Goal: Information Seeking & Learning: Learn about a topic

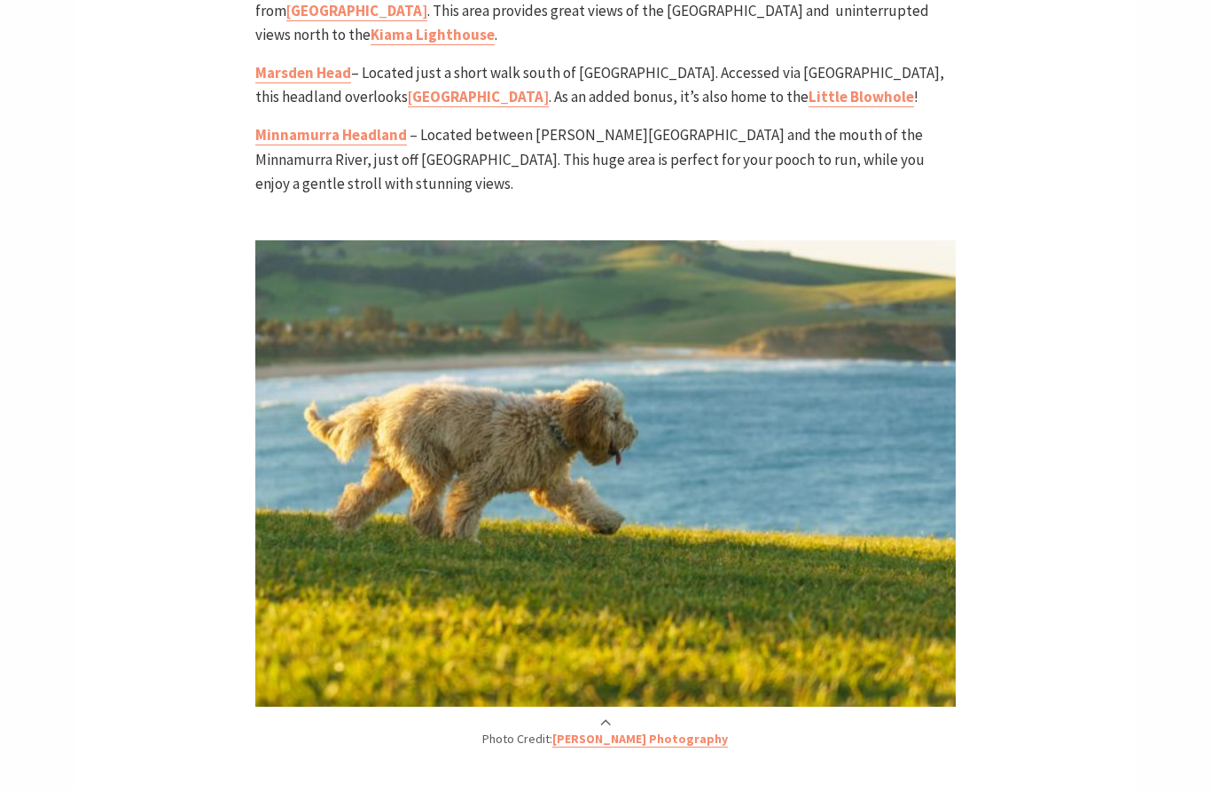
scroll to position [2580, 0]
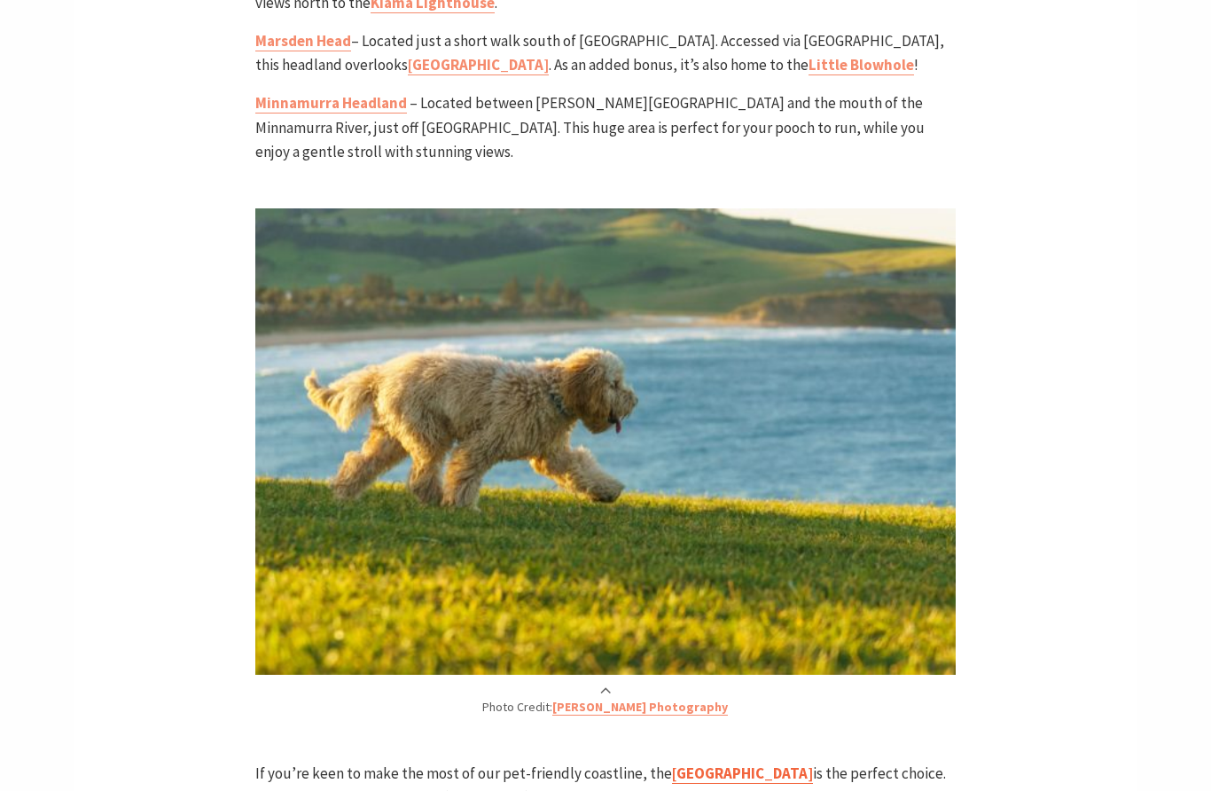
click at [732, 763] on link "[GEOGRAPHIC_DATA]" at bounding box center [742, 773] width 141 height 20
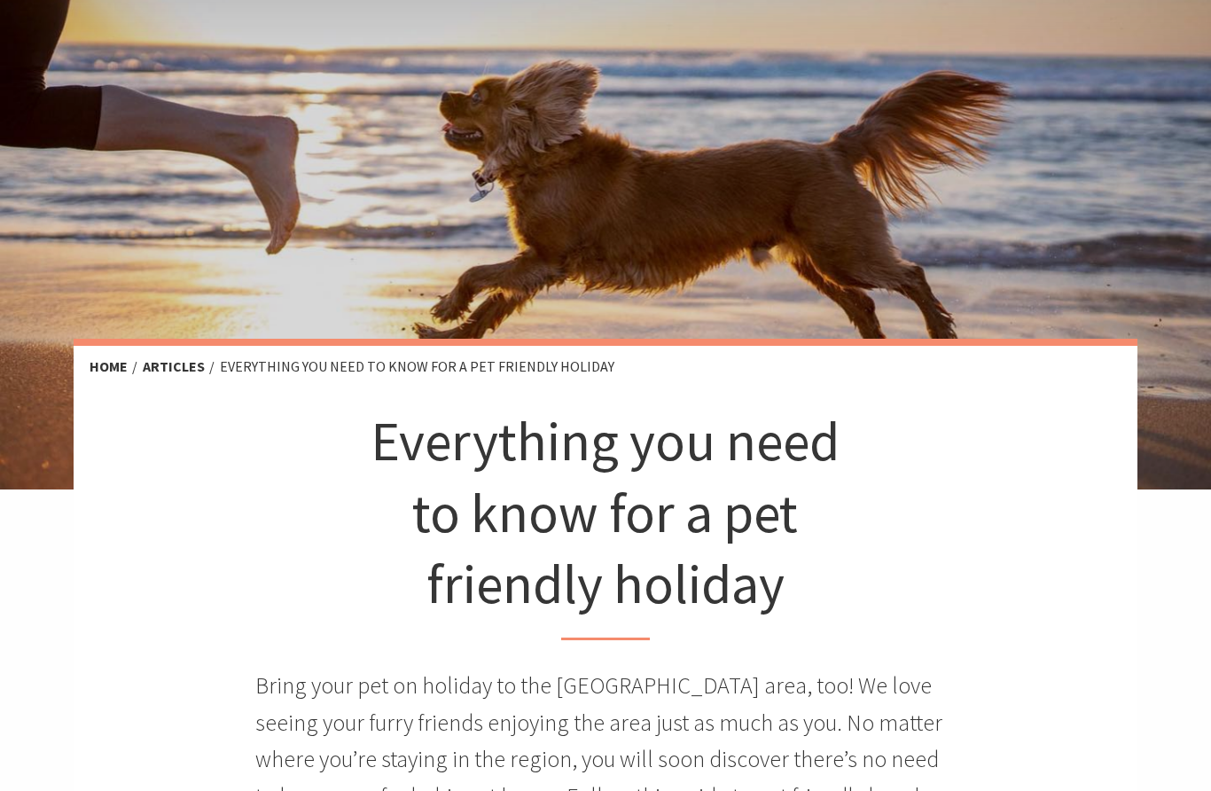
scroll to position [0, 0]
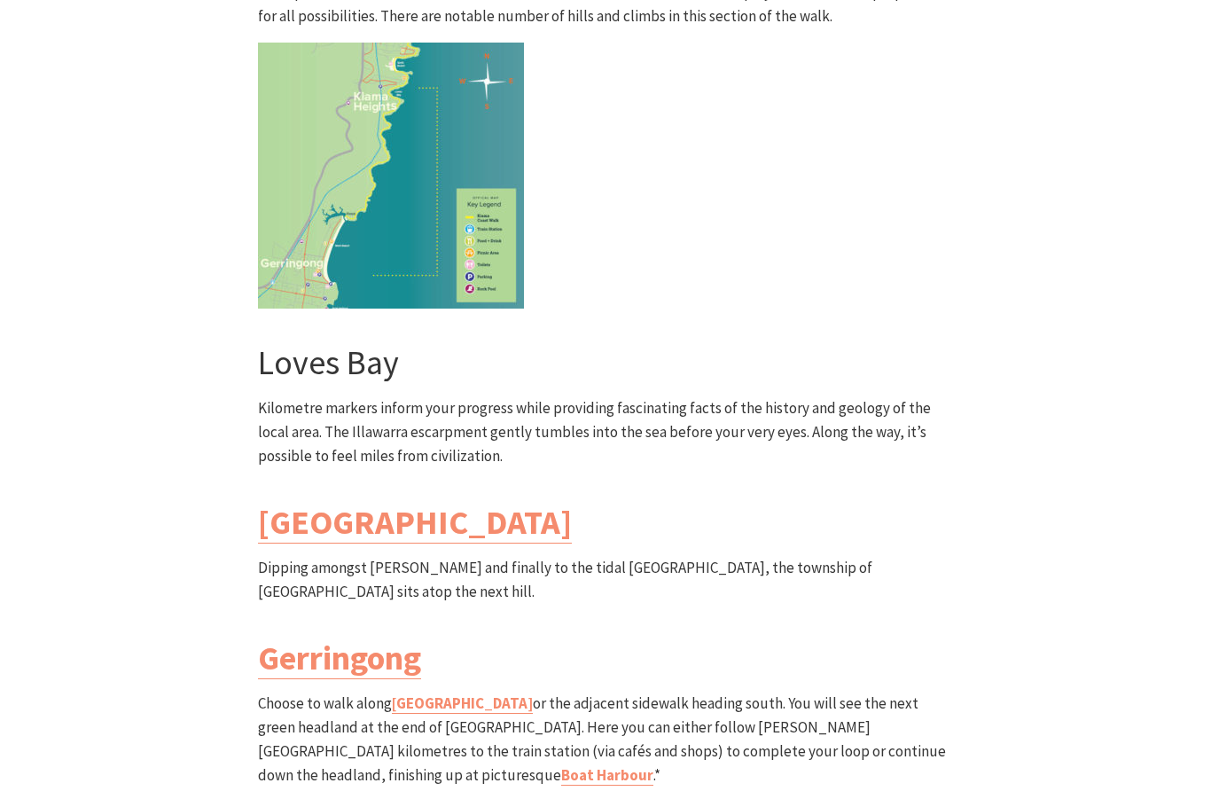
scroll to position [4882, 0]
click at [119, 676] on div "South Section Loves Bay to Gerringong Walk Grade: Medium/Hard Distance: 6km Tim…" at bounding box center [606, 350] width 1064 height 1276
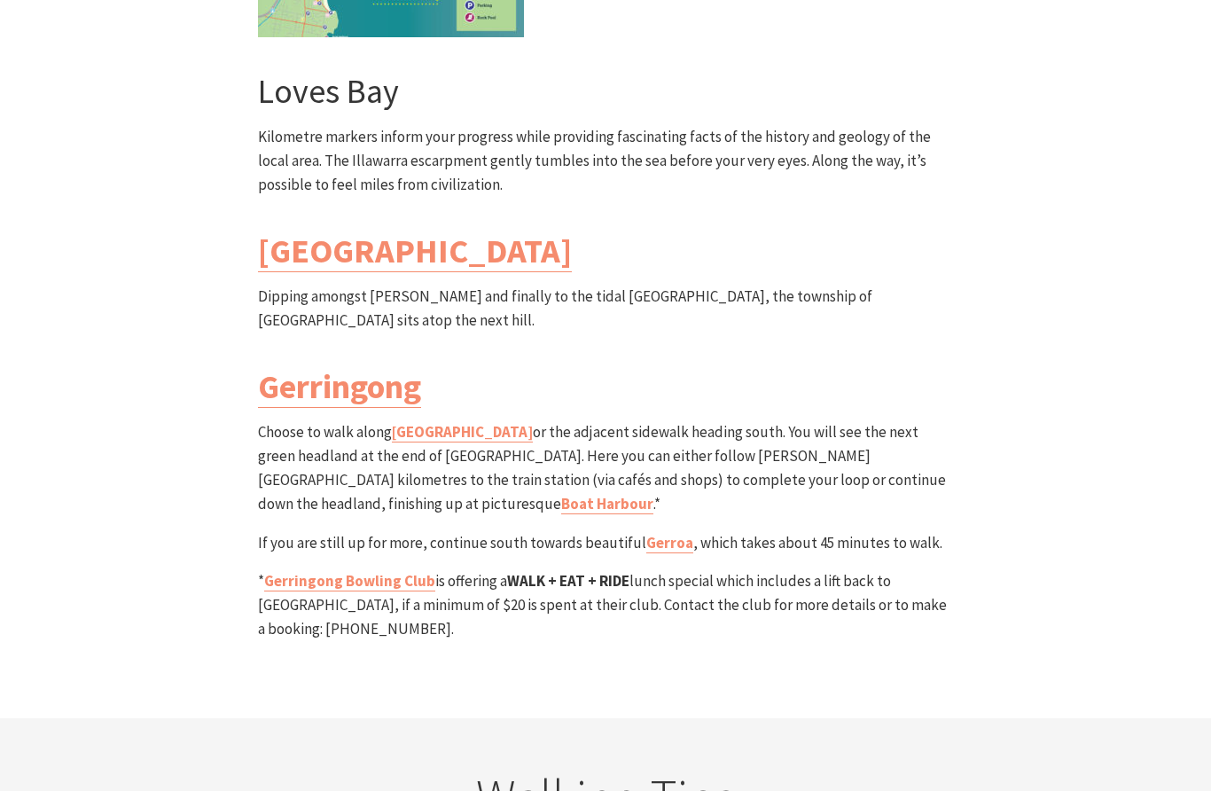
scroll to position [5150, 0]
click at [293, 573] on link "Gerringong Bowling Club" at bounding box center [349, 583] width 171 height 20
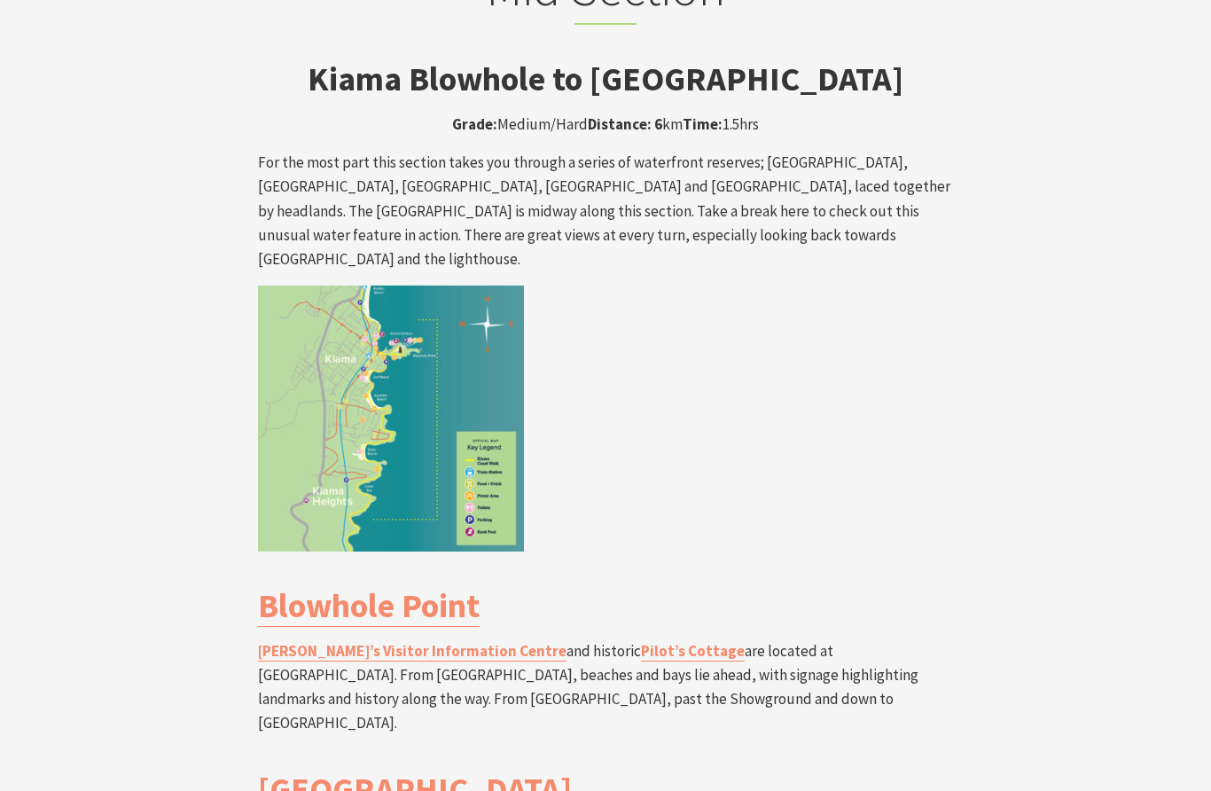
scroll to position [3048, 0]
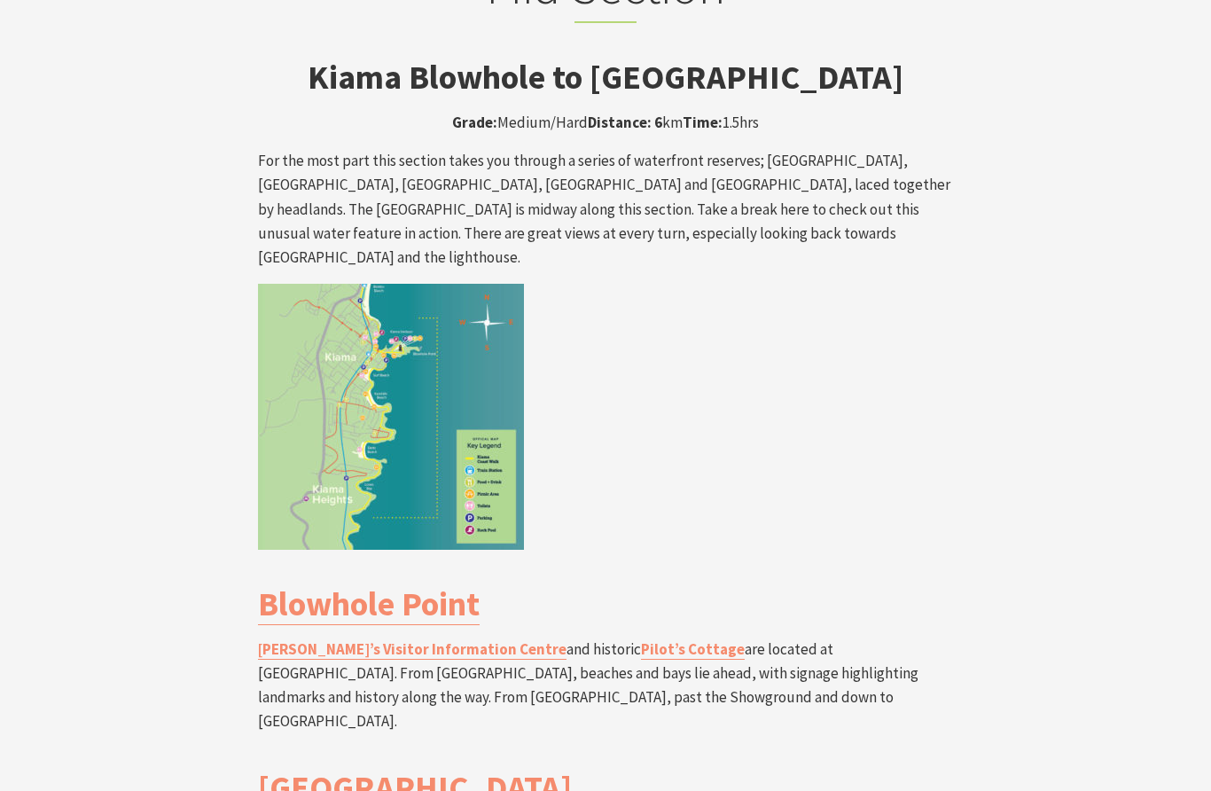
click at [397, 357] on img at bounding box center [391, 417] width 266 height 266
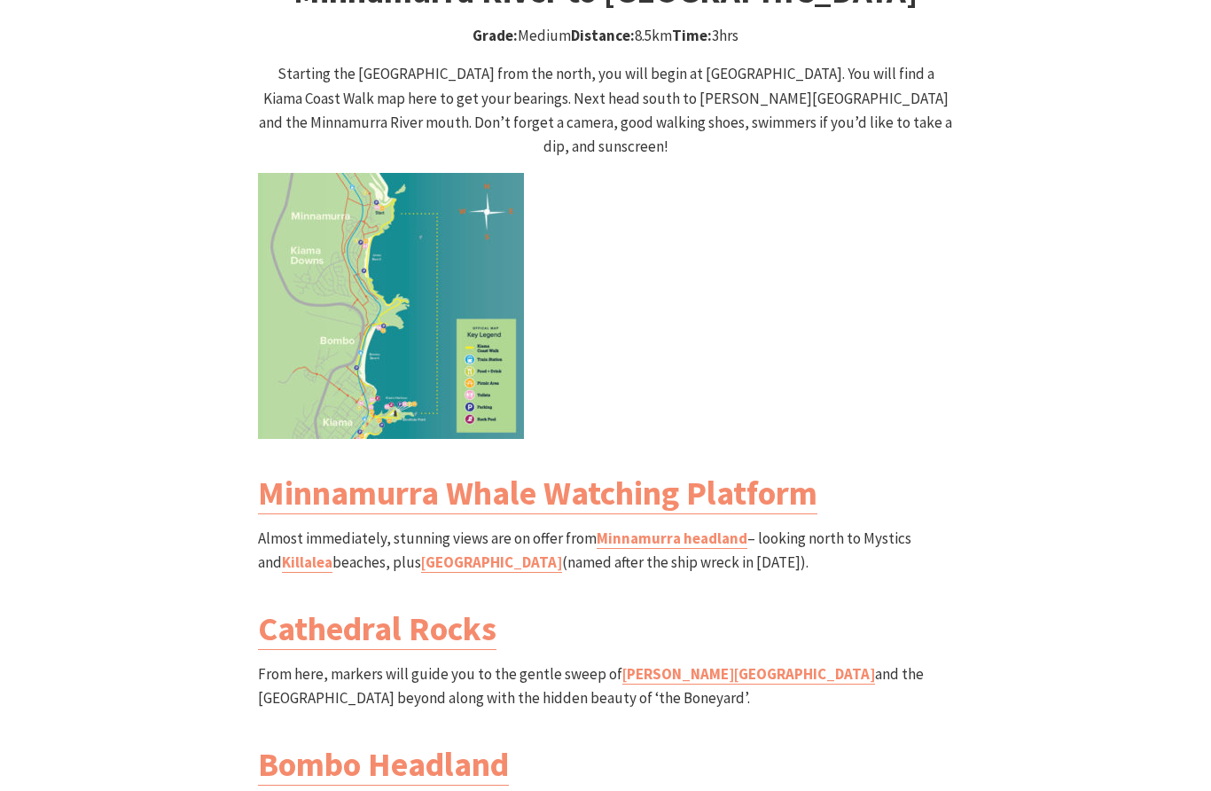
scroll to position [1847, 0]
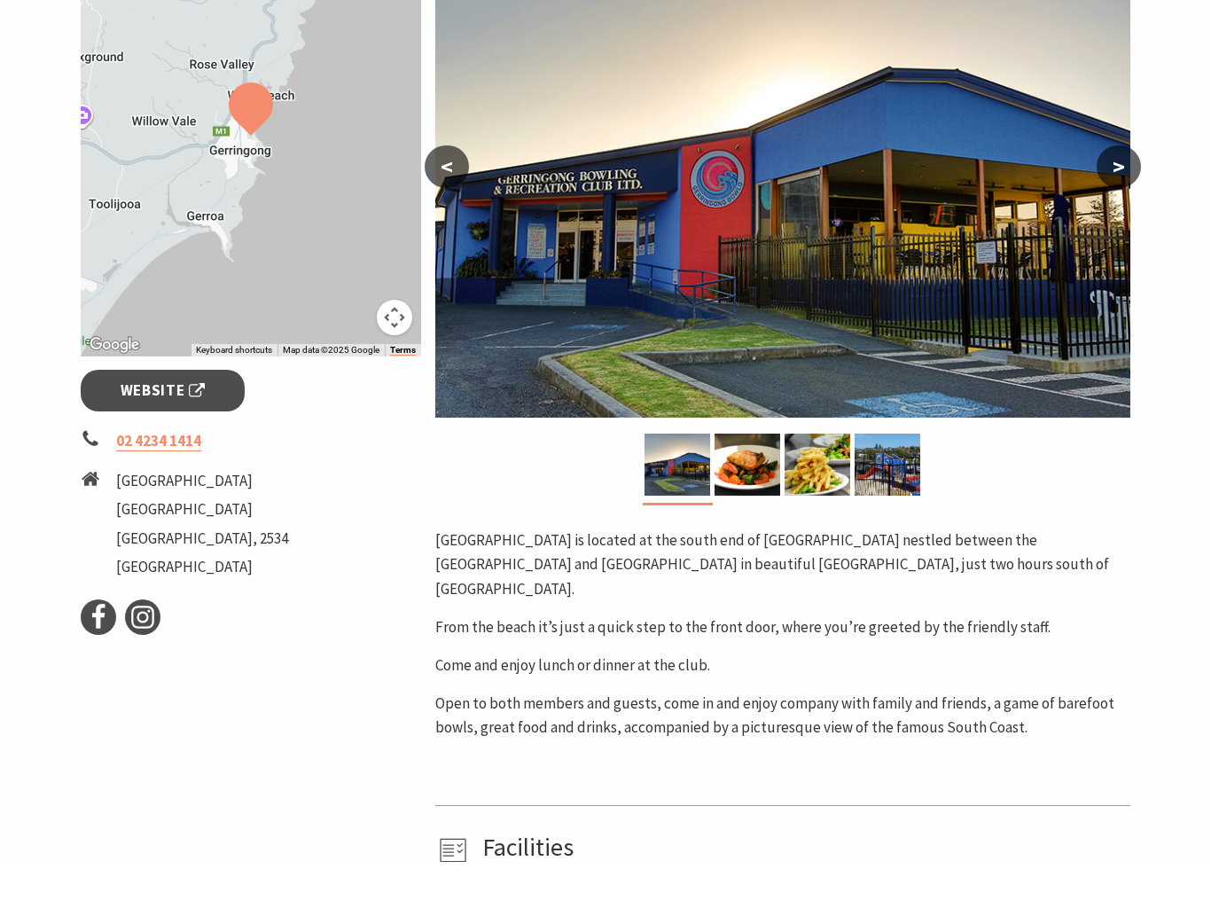
scroll to position [323, 0]
click at [148, 425] on span "Website" at bounding box center [163, 437] width 85 height 24
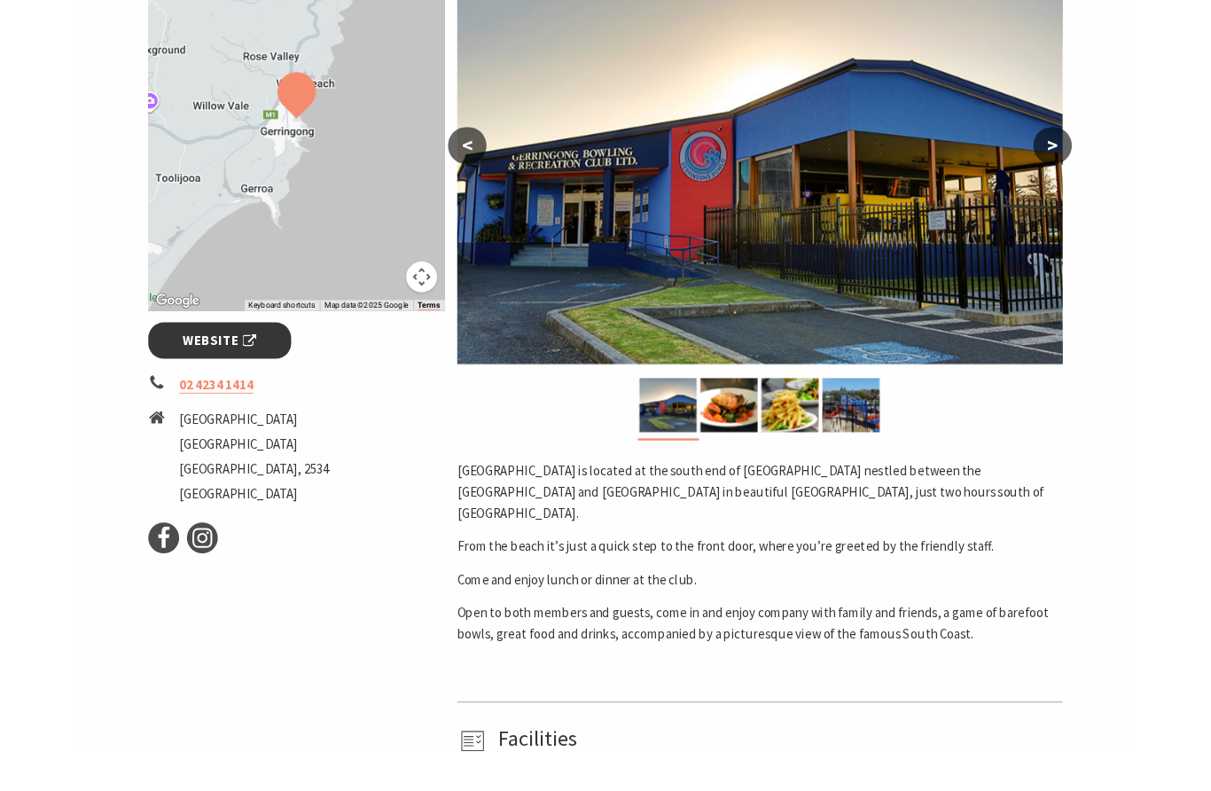
scroll to position [440, 0]
